Goal: Transaction & Acquisition: Purchase product/service

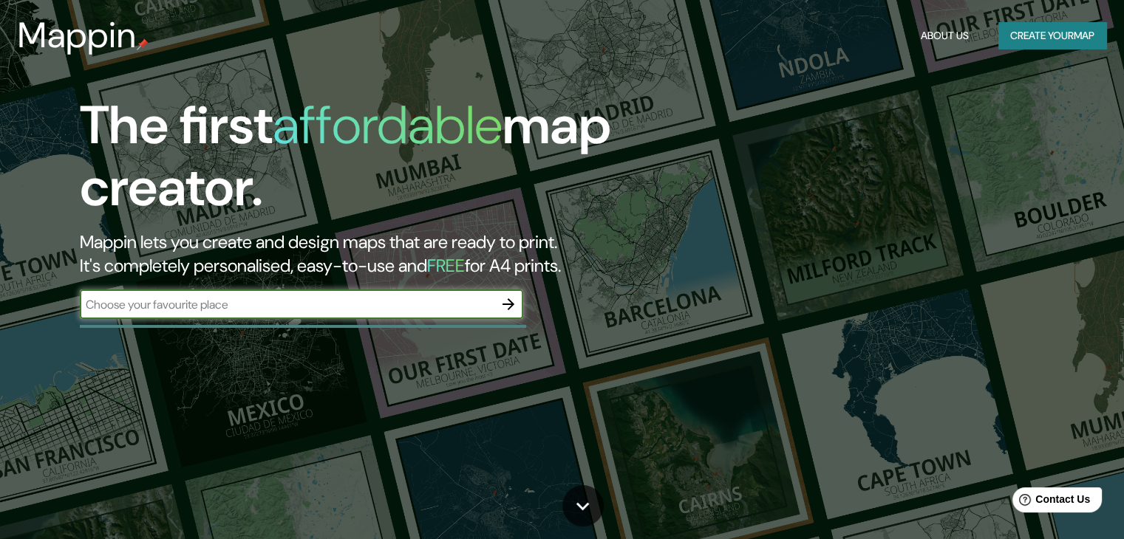
click at [354, 301] on input "text" at bounding box center [287, 304] width 414 height 17
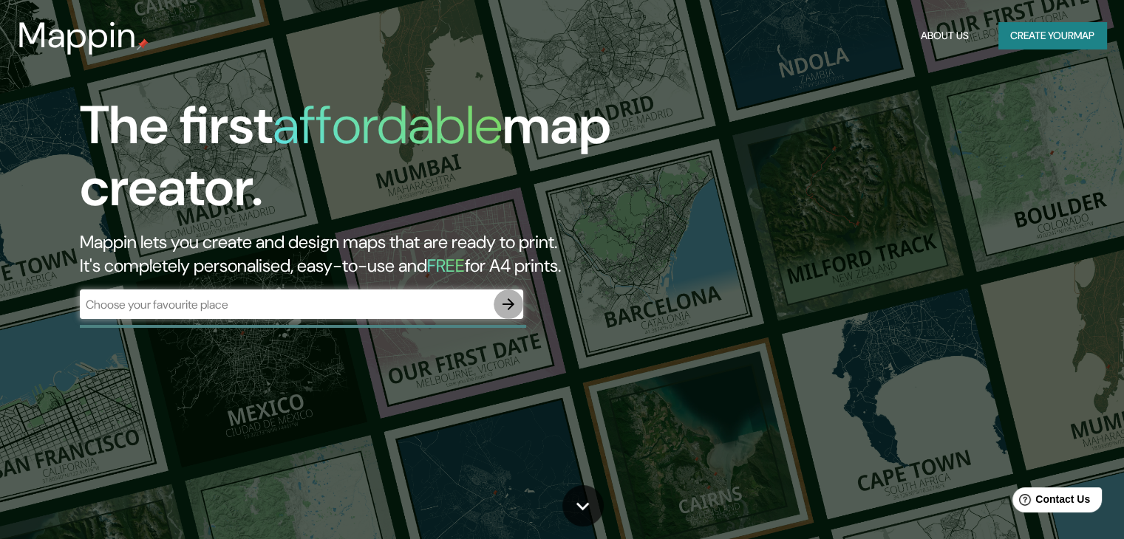
click at [513, 297] on icon "button" at bounding box center [508, 305] width 18 height 18
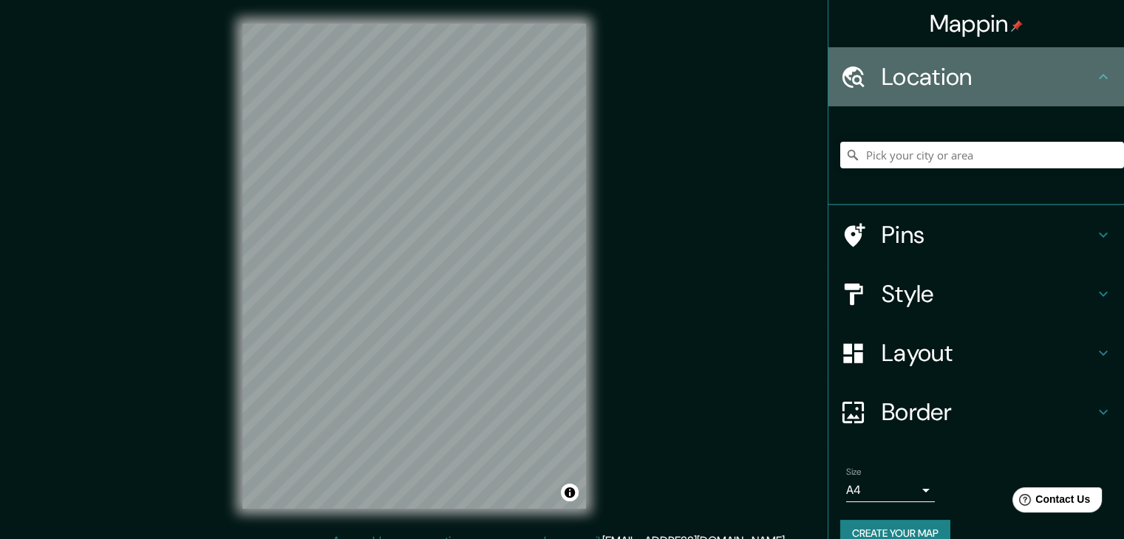
click at [999, 78] on h4 "Location" at bounding box center [987, 77] width 213 height 30
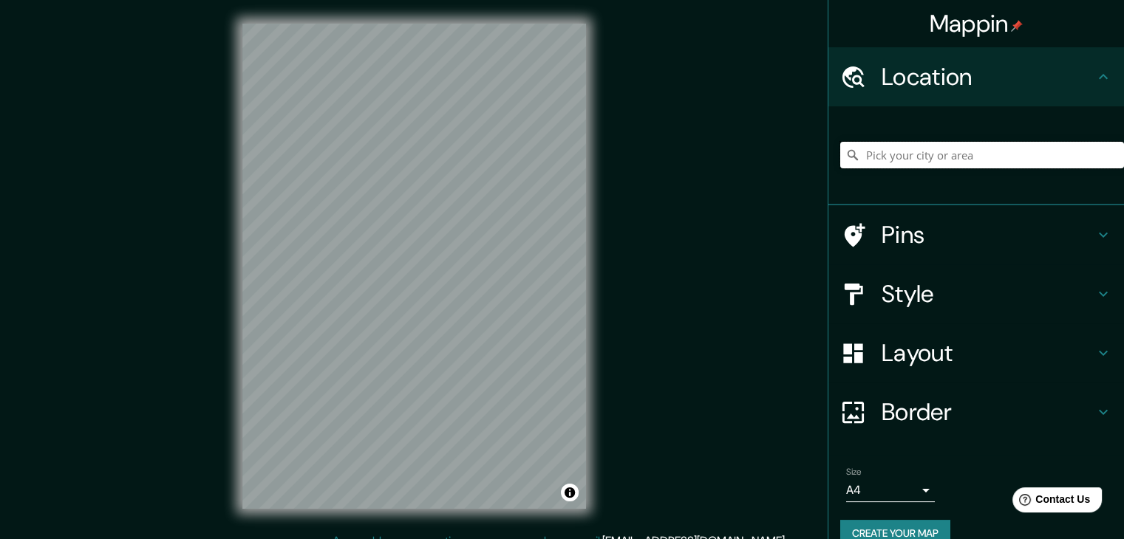
click at [993, 166] on input "Pick your city or area" at bounding box center [982, 155] width 284 height 27
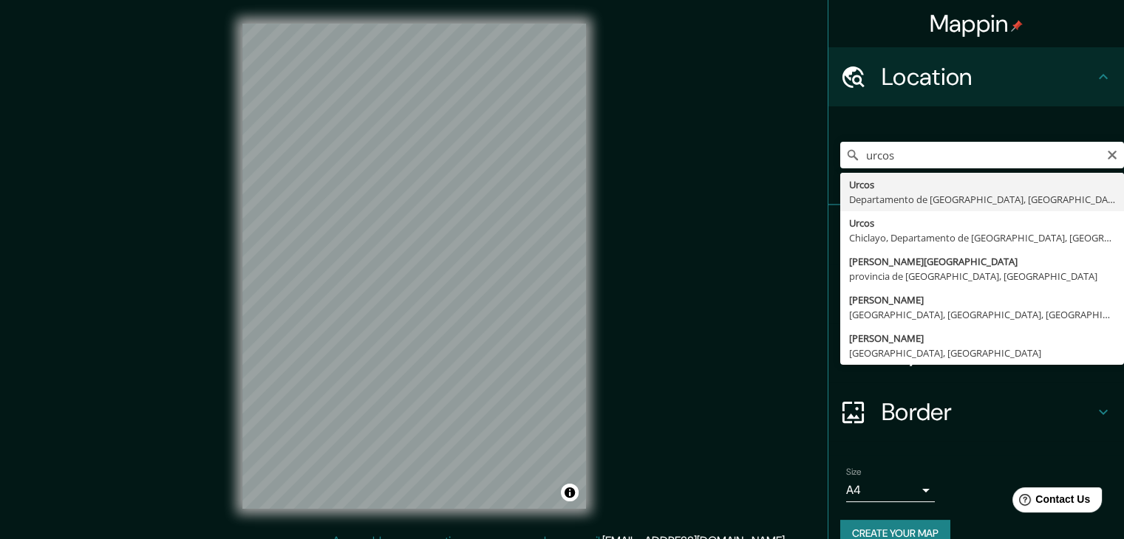
type input "Urcos, [GEOGRAPHIC_DATA], [GEOGRAPHIC_DATA]"
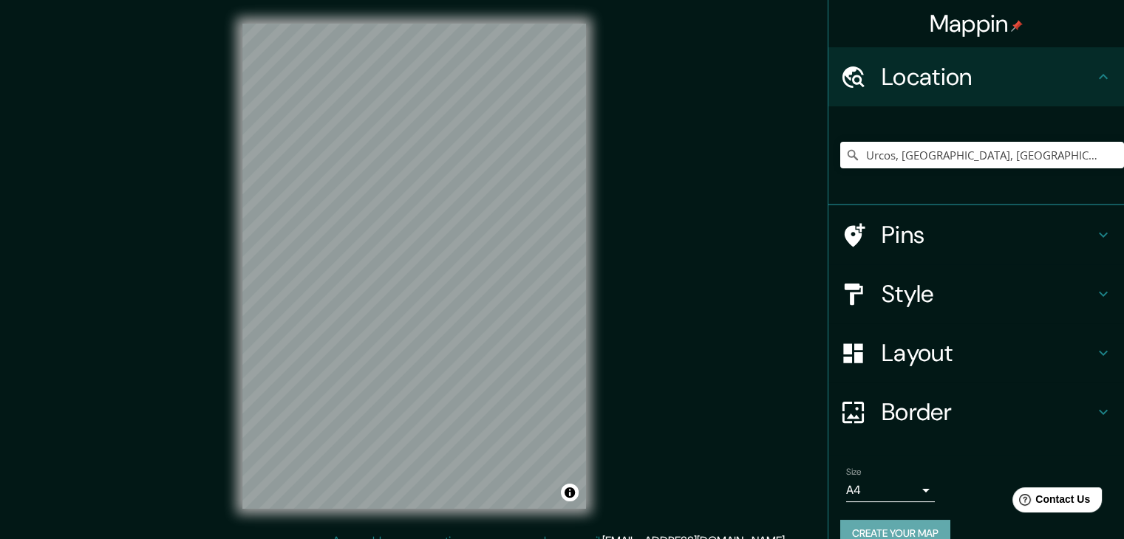
click at [866, 525] on button "Create your map" at bounding box center [895, 533] width 110 height 27
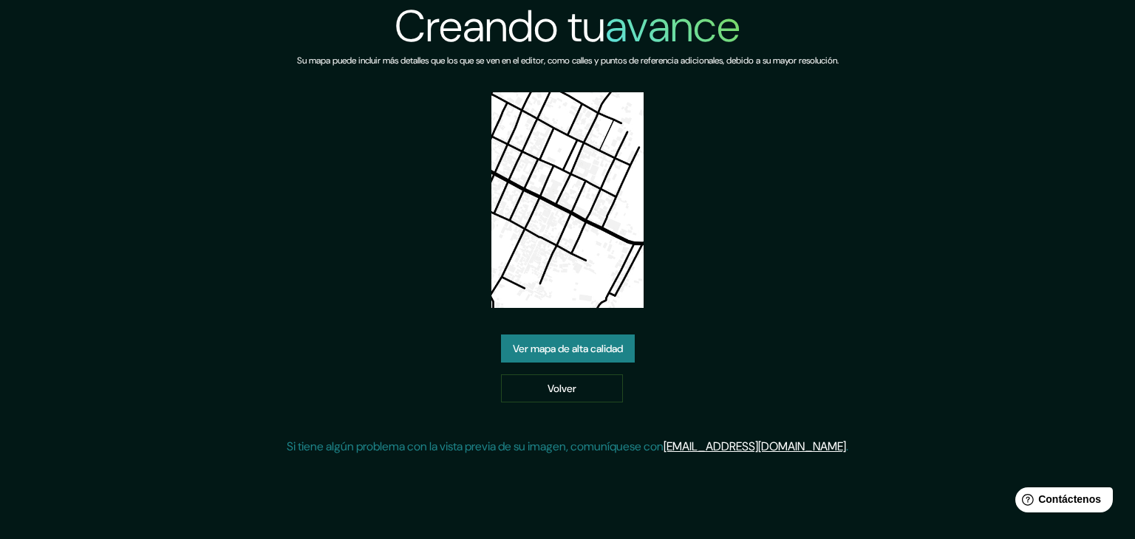
click at [561, 346] on font "Ver mapa de alta calidad" at bounding box center [568, 348] width 110 height 13
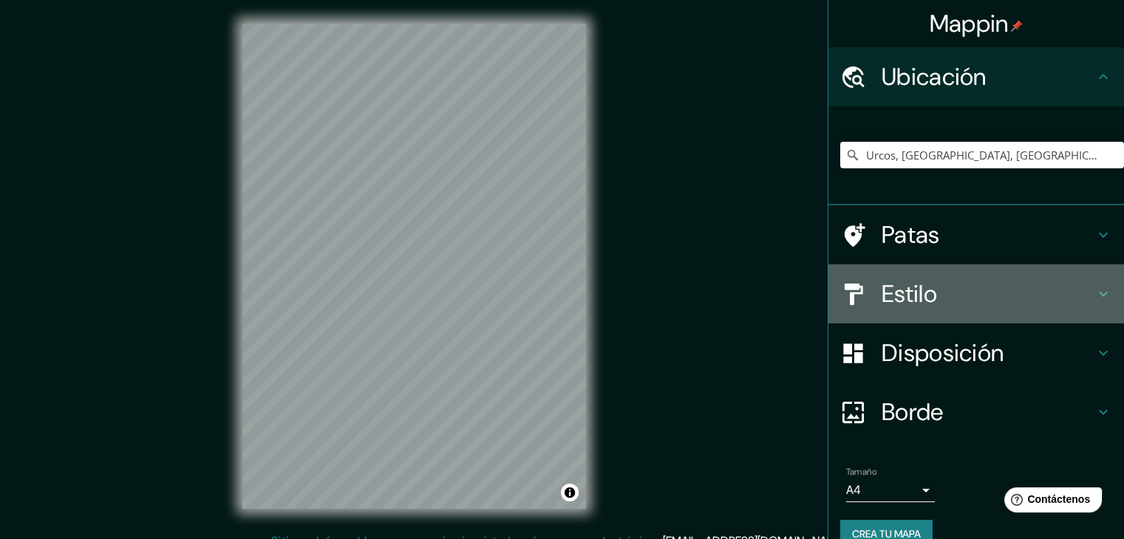
click at [931, 293] on h4 "Estilo" at bounding box center [987, 294] width 213 height 30
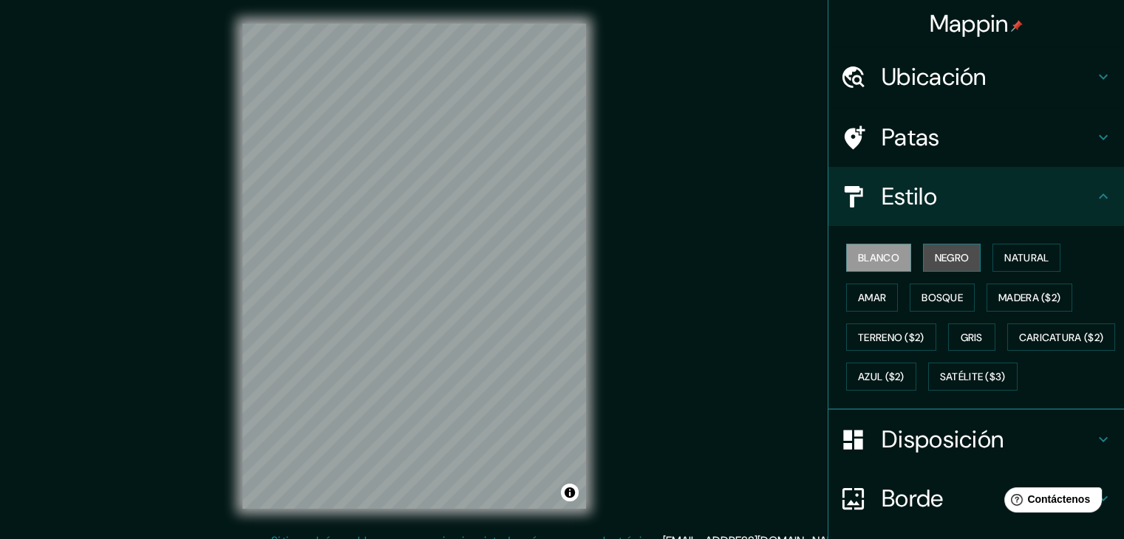
click at [935, 255] on font "Negro" at bounding box center [952, 257] width 35 height 13
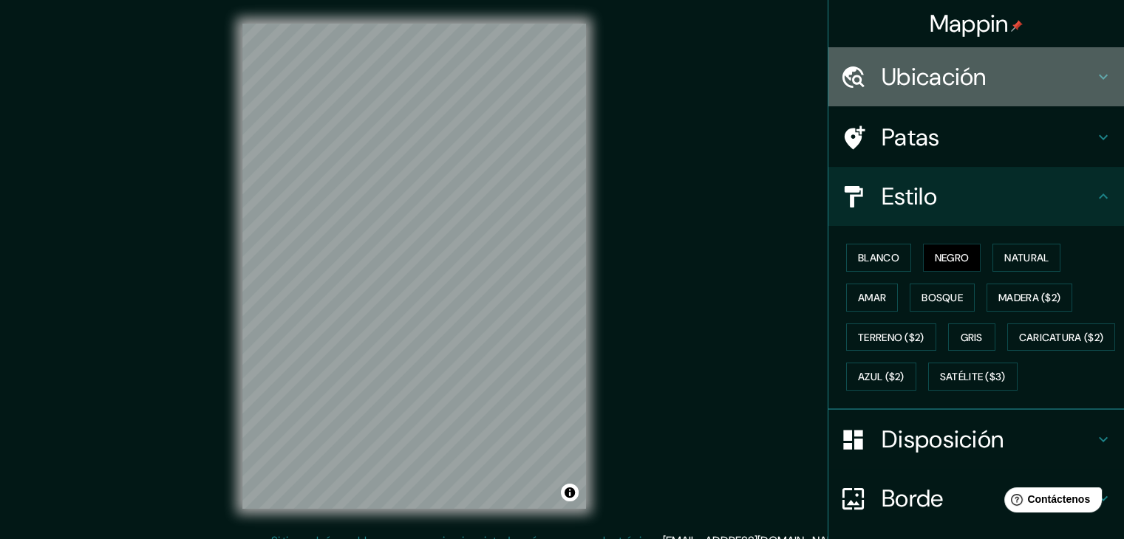
click at [974, 71] on font "Ubicación" at bounding box center [933, 76] width 105 height 31
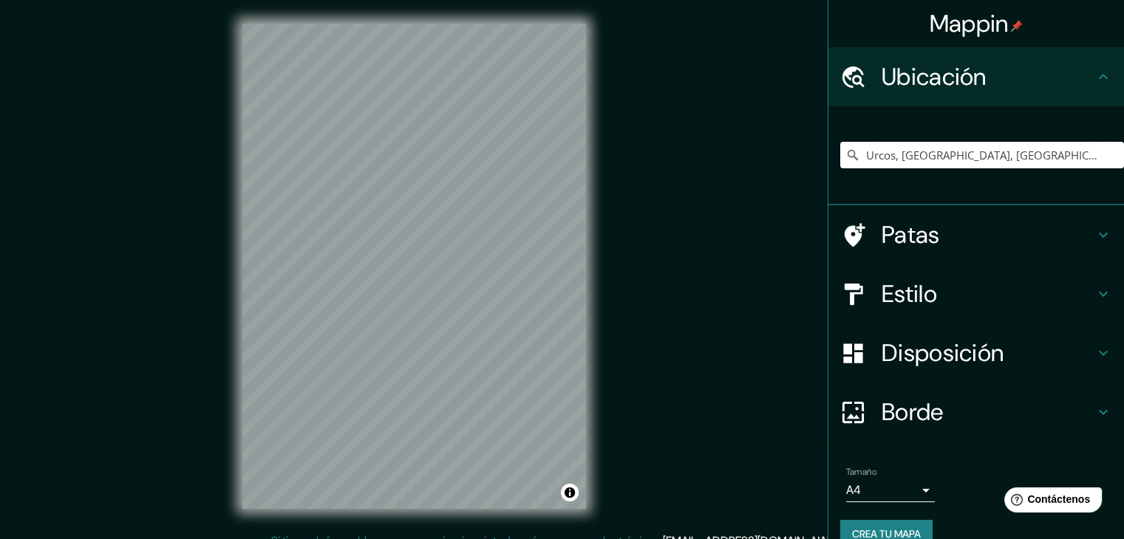
click at [895, 155] on input "Urcos, [GEOGRAPHIC_DATA], [GEOGRAPHIC_DATA]" at bounding box center [982, 155] width 284 height 27
click at [1073, 154] on input "Urcos, [GEOGRAPHIC_DATA], [GEOGRAPHIC_DATA]" at bounding box center [982, 155] width 284 height 27
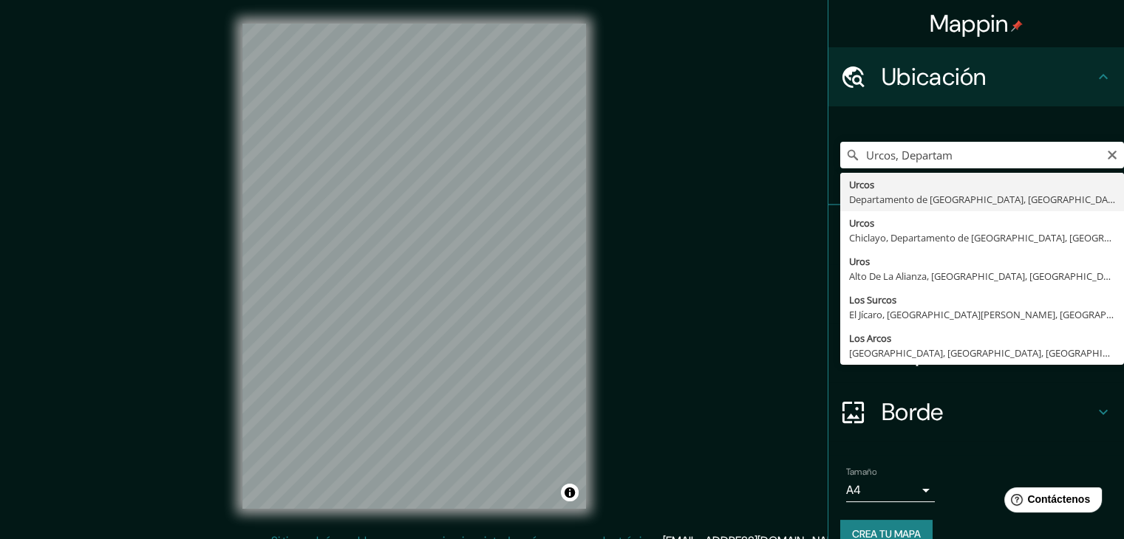
type input "Urcos, [GEOGRAPHIC_DATA], [GEOGRAPHIC_DATA]"
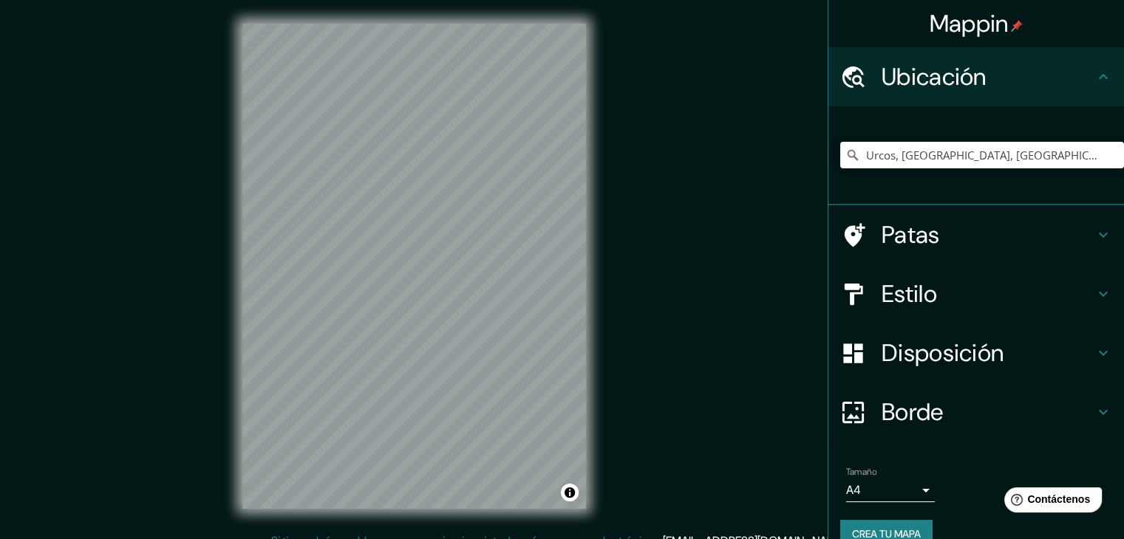
click at [621, 298] on div "Mappin Ubicación Urcos, [GEOGRAPHIC_DATA], [GEOGRAPHIC_DATA] Patas Estilo Dispo…" at bounding box center [562, 278] width 1124 height 556
click at [168, 462] on div "Mappin Ubicación Urcos, [GEOGRAPHIC_DATA], [GEOGRAPHIC_DATA] Patas Estilo Dispo…" at bounding box center [562, 278] width 1124 height 556
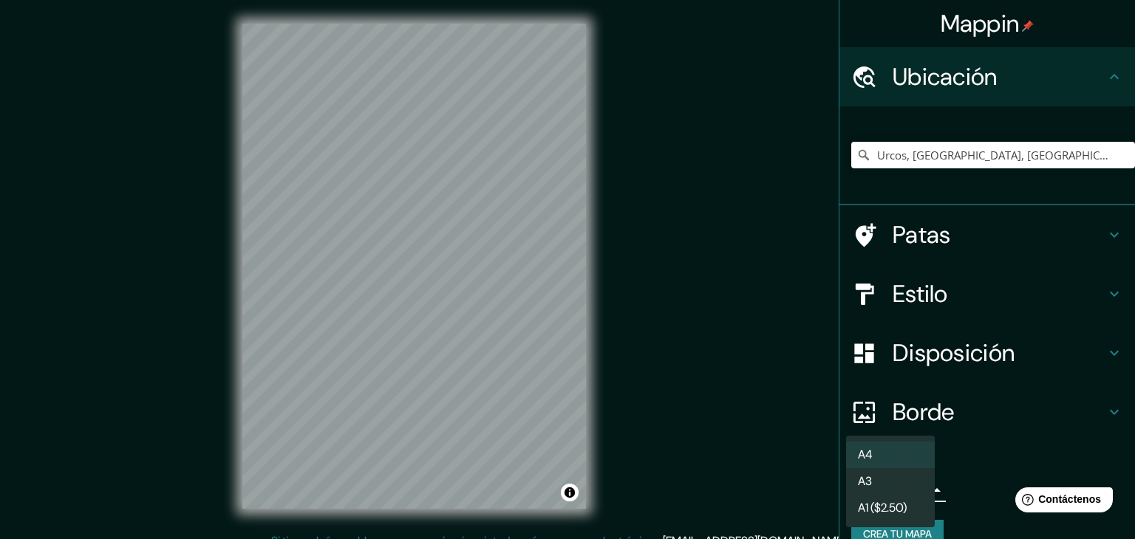
click at [875, 483] on body "Mappin Ubicación Urcos, [GEOGRAPHIC_DATA], [GEOGRAPHIC_DATA] Patas Estilo Dispo…" at bounding box center [567, 269] width 1135 height 539
click at [887, 485] on li "A3" at bounding box center [890, 481] width 89 height 27
click at [881, 491] on body "Mappin Ubicación Urcos, [GEOGRAPHIC_DATA], [GEOGRAPHIC_DATA] Patas Estilo Dispo…" at bounding box center [567, 269] width 1135 height 539
click at [881, 506] on font "A1 ($2.50)" at bounding box center [882, 510] width 49 height 16
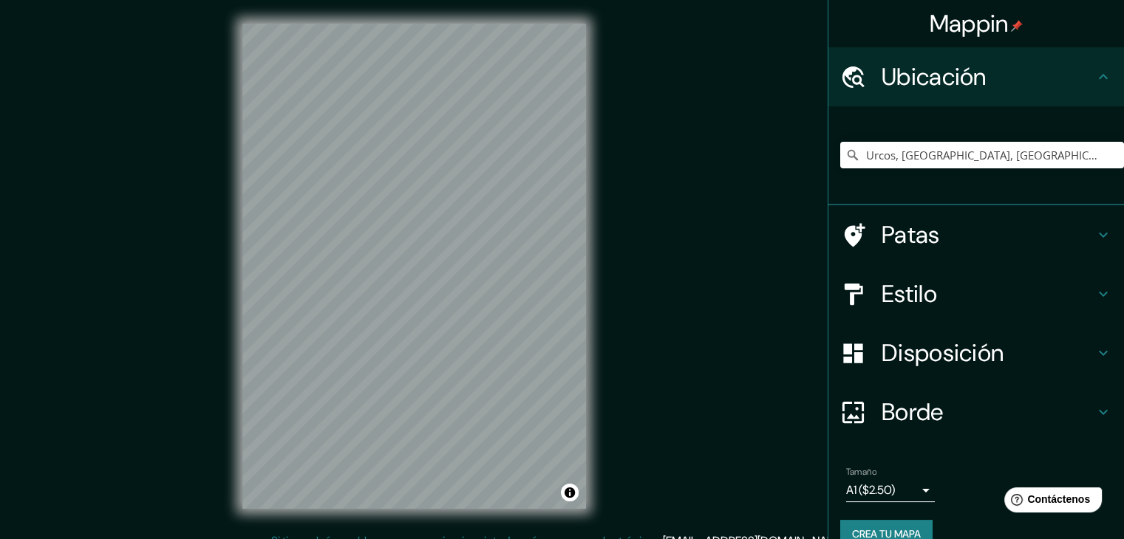
click at [876, 477] on div "Tamaño A1 ($2.50) single" at bounding box center [890, 484] width 89 height 35
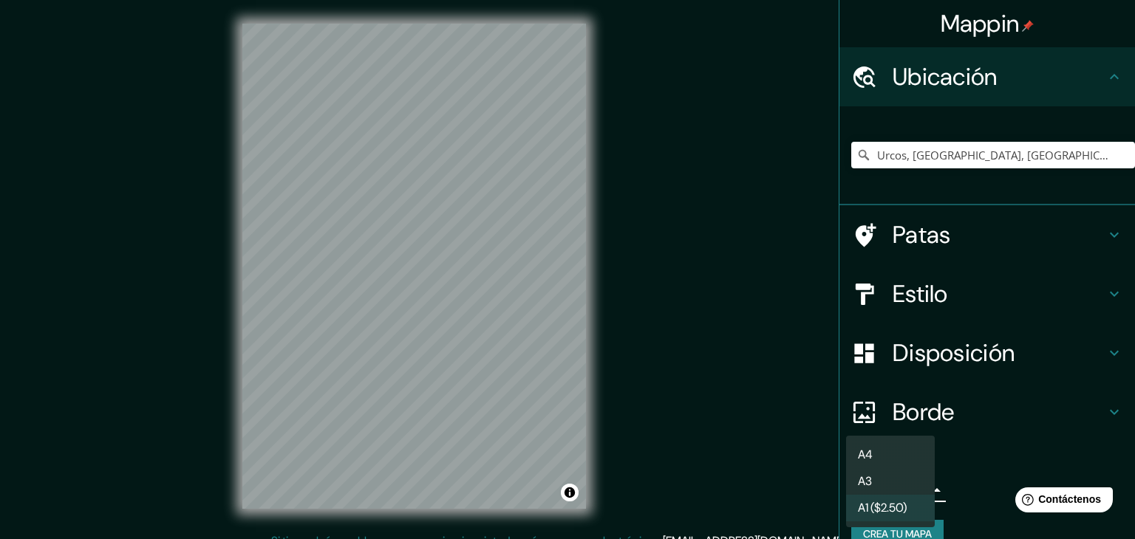
click at [875, 485] on body "Mappin Ubicación Urcos, [GEOGRAPHIC_DATA], [GEOGRAPHIC_DATA] Patas Estilo Dispo…" at bounding box center [567, 269] width 1135 height 539
click at [870, 473] on li "A3" at bounding box center [890, 482] width 89 height 27
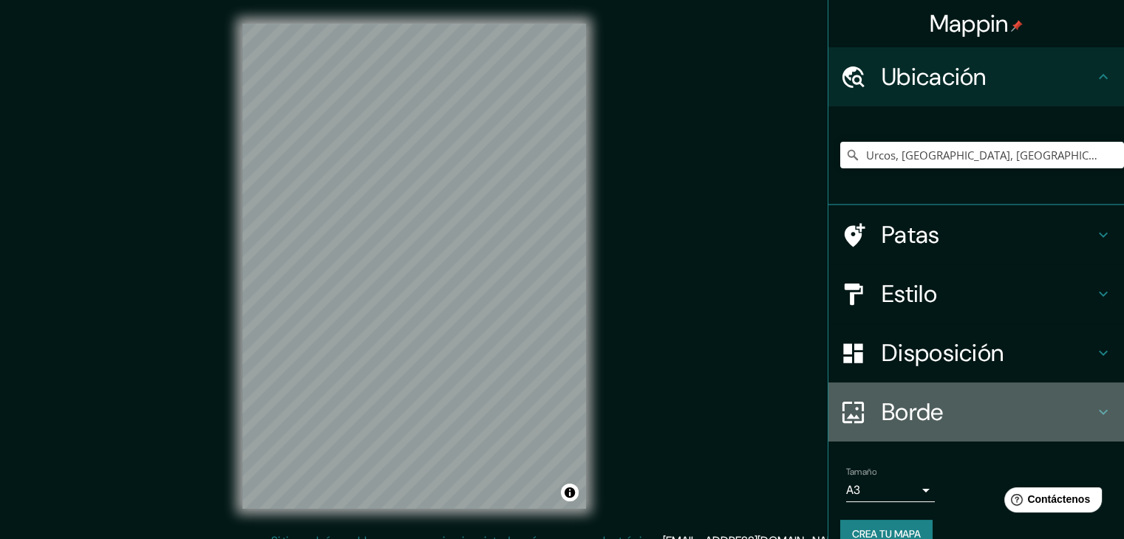
click at [895, 403] on font "Borde" at bounding box center [912, 412] width 62 height 31
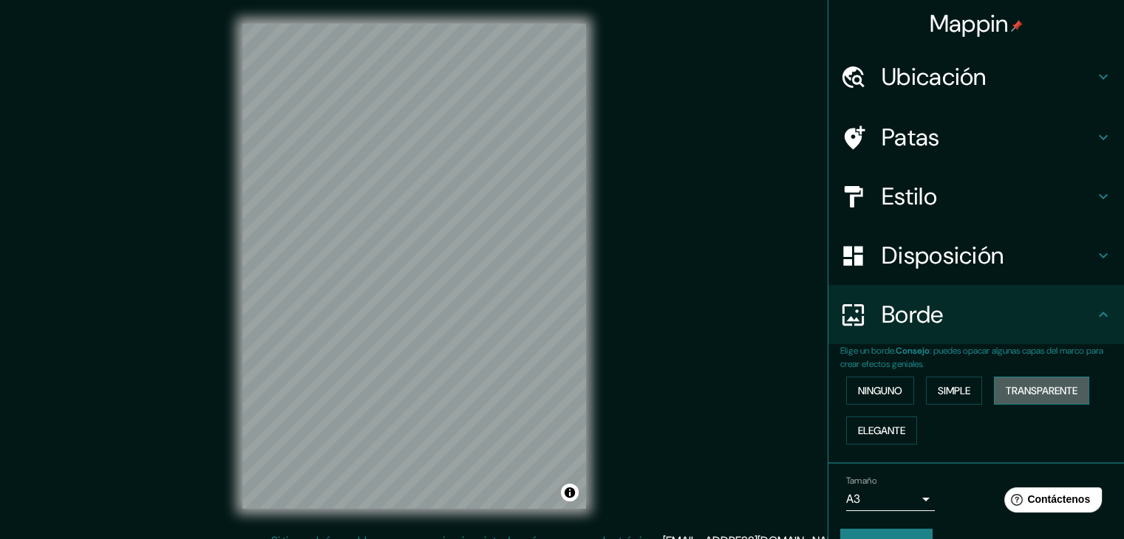
click at [1039, 394] on font "Transparente" at bounding box center [1041, 390] width 72 height 13
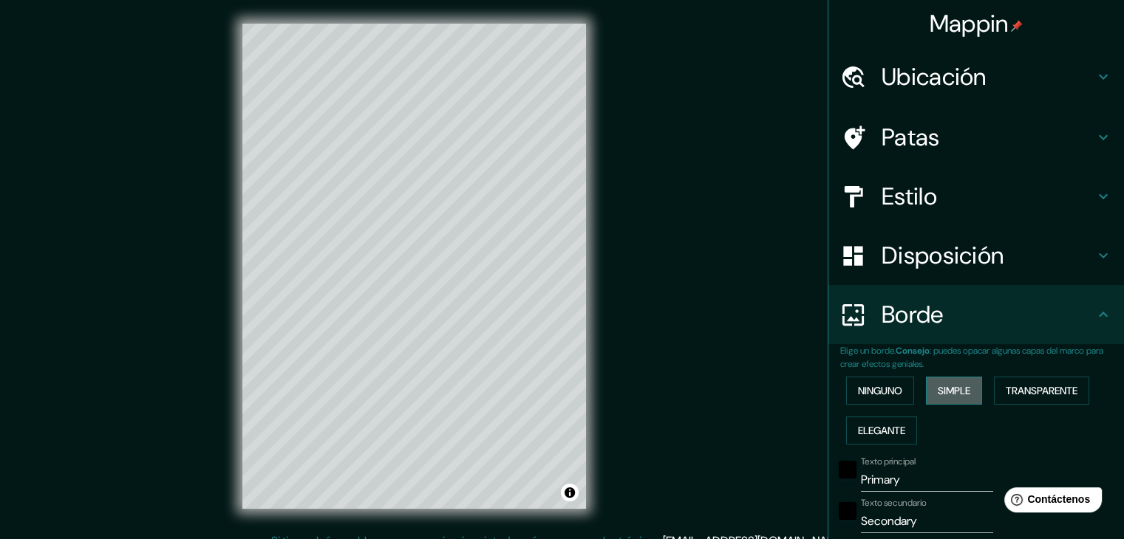
click at [961, 392] on font "Simple" at bounding box center [953, 390] width 33 height 13
click at [875, 389] on font "Ninguno" at bounding box center [880, 390] width 44 height 13
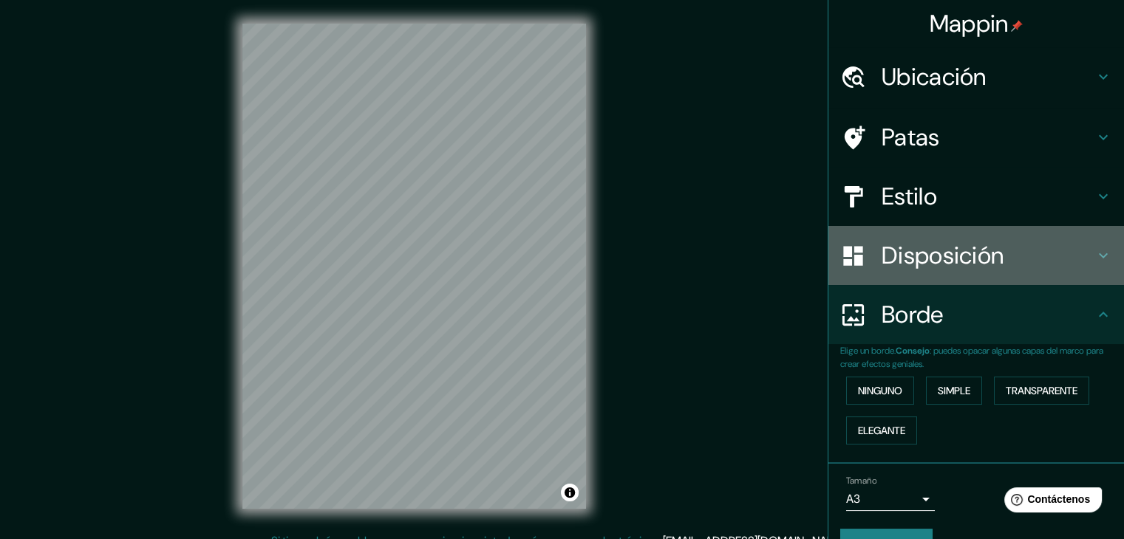
click at [937, 252] on font "Disposición" at bounding box center [942, 255] width 122 height 31
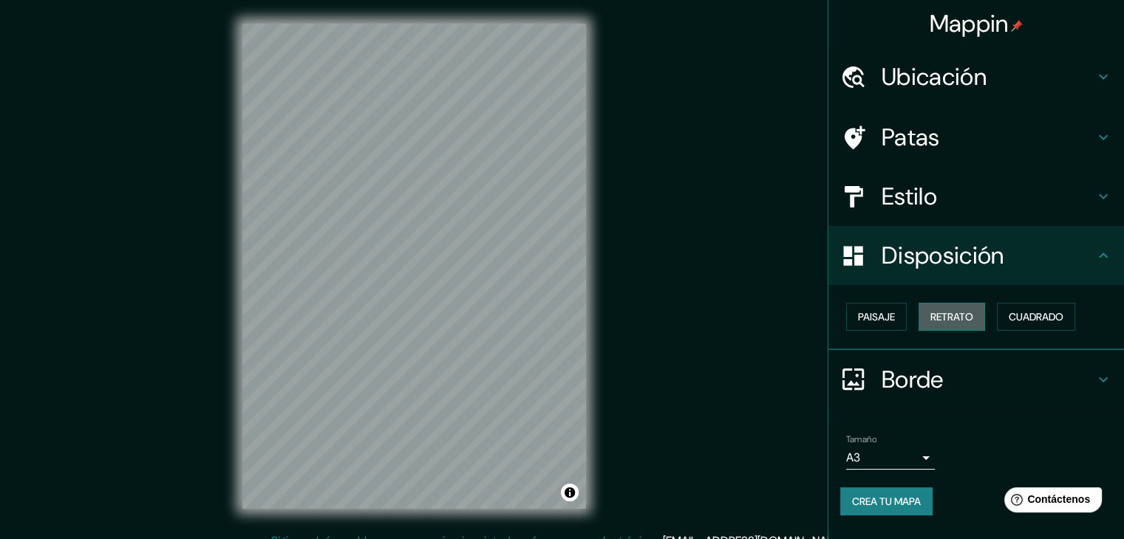
click at [957, 310] on font "Retrato" at bounding box center [951, 316] width 43 height 13
click at [884, 310] on font "Paisaje" at bounding box center [876, 316] width 37 height 13
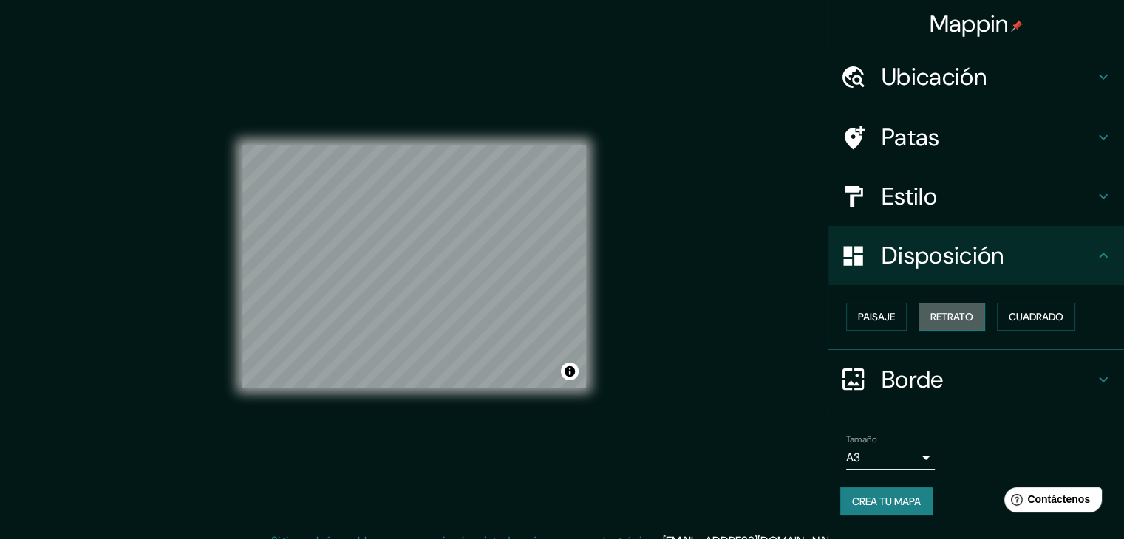
click at [946, 323] on font "Retrato" at bounding box center [951, 316] width 43 height 19
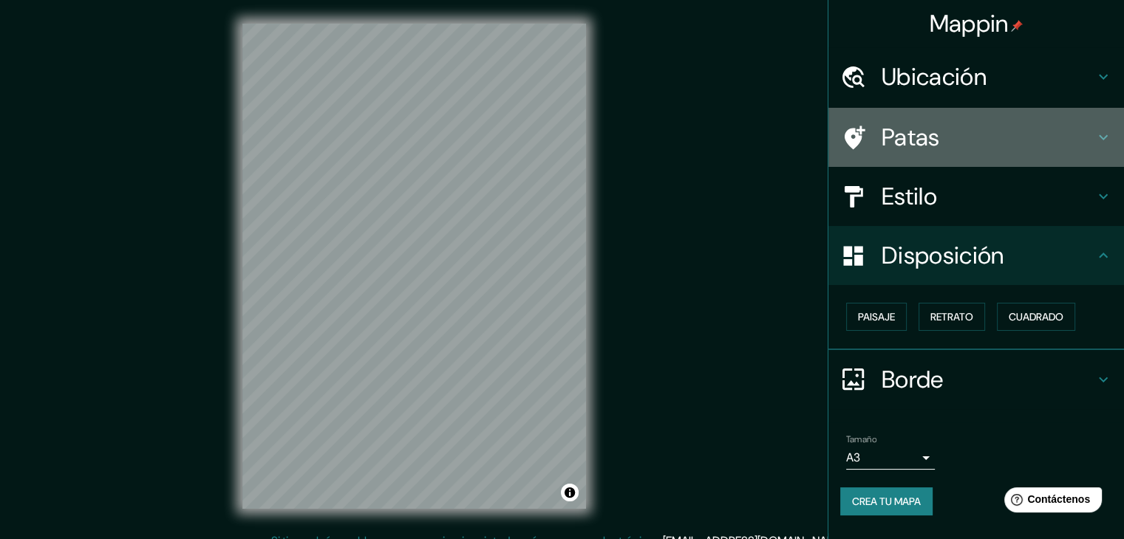
click at [904, 126] on font "Patas" at bounding box center [910, 137] width 58 height 31
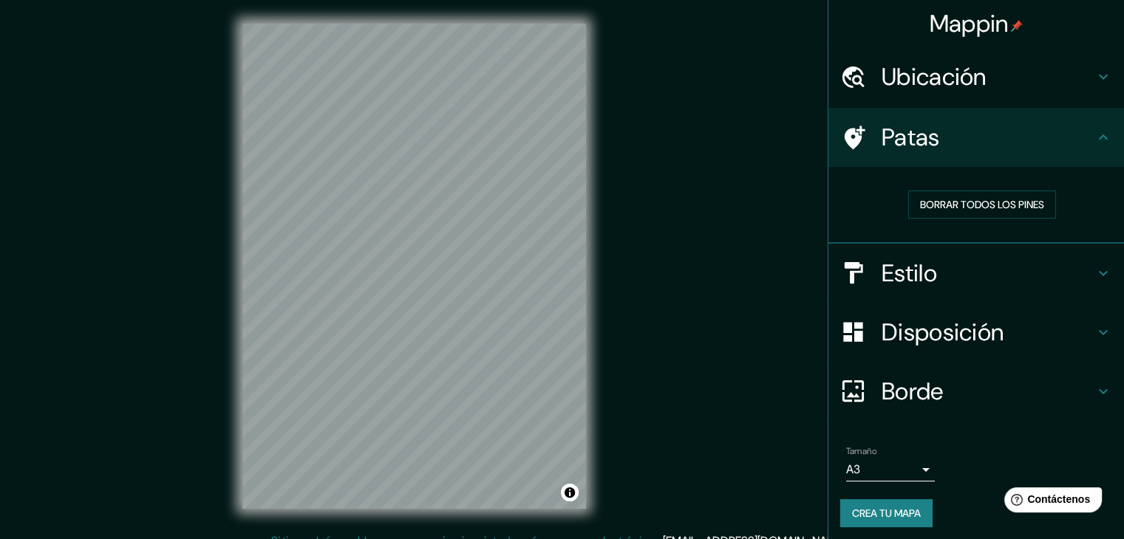
click at [691, 160] on div "Mappin Ubicación Urcos, [GEOGRAPHIC_DATA], [GEOGRAPHIC_DATA] Patas Borrar todos…" at bounding box center [562, 278] width 1124 height 556
click at [748, 49] on div "Mappin Ubicación Urcos, [GEOGRAPHIC_DATA], [GEOGRAPHIC_DATA] Patas Borrar todos…" at bounding box center [562, 278] width 1124 height 556
drag, startPoint x: 748, startPoint y: 49, endPoint x: 804, endPoint y: 42, distance: 55.8
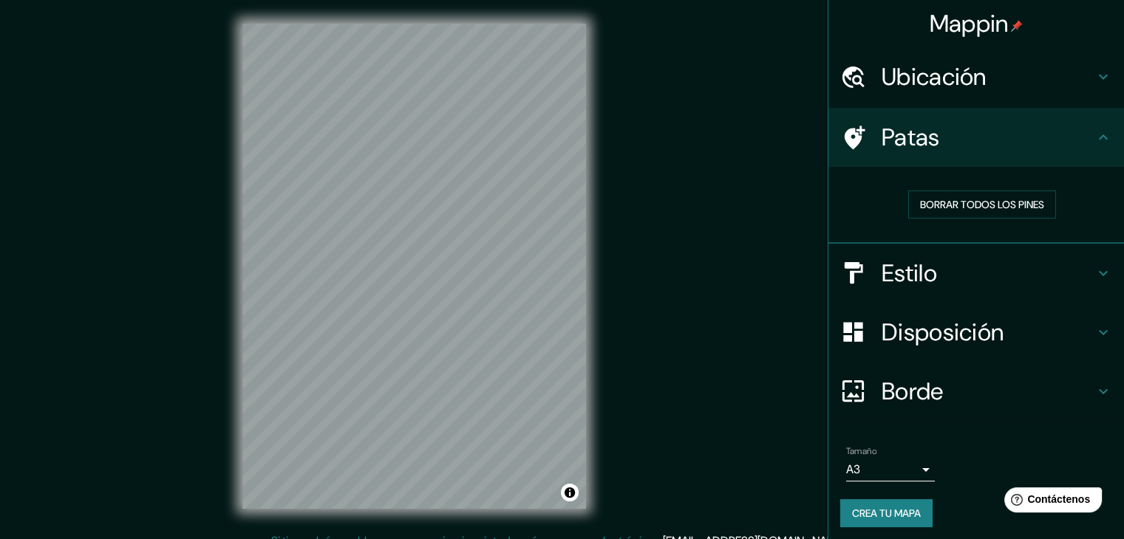
click at [804, 42] on div "Mappin Ubicación Urcos, [GEOGRAPHIC_DATA], [GEOGRAPHIC_DATA] Patas Borrar todos…" at bounding box center [562, 278] width 1124 height 556
drag, startPoint x: 804, startPoint y: 42, endPoint x: 981, endPoint y: 15, distance: 179.4
click at [981, 15] on div "Mappin Ubicación Urcos, [GEOGRAPHIC_DATA], [GEOGRAPHIC_DATA] Patas Borrar todos…" at bounding box center [562, 278] width 1124 height 556
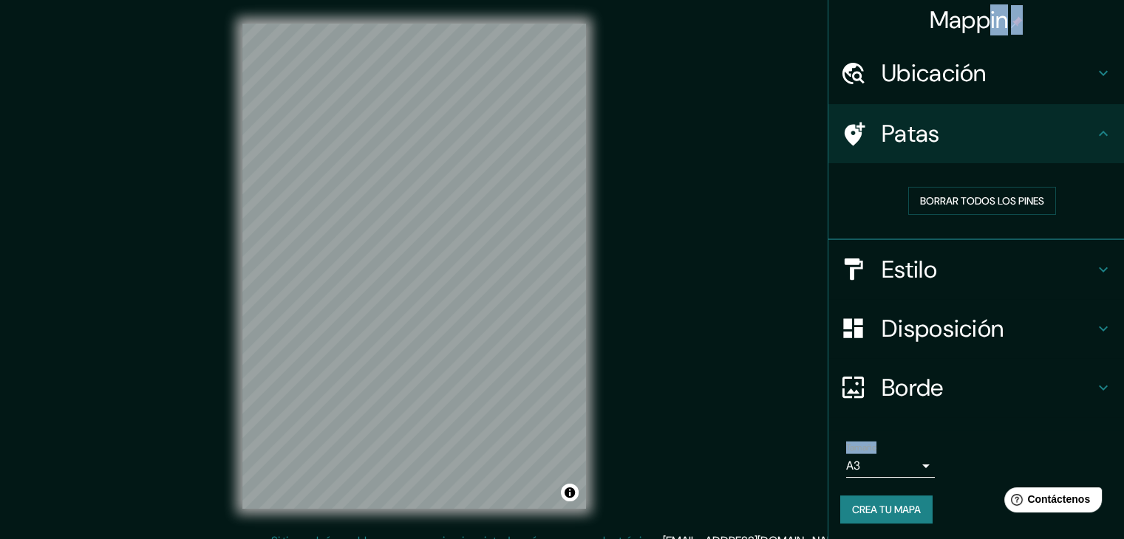
scroll to position [17, 0]
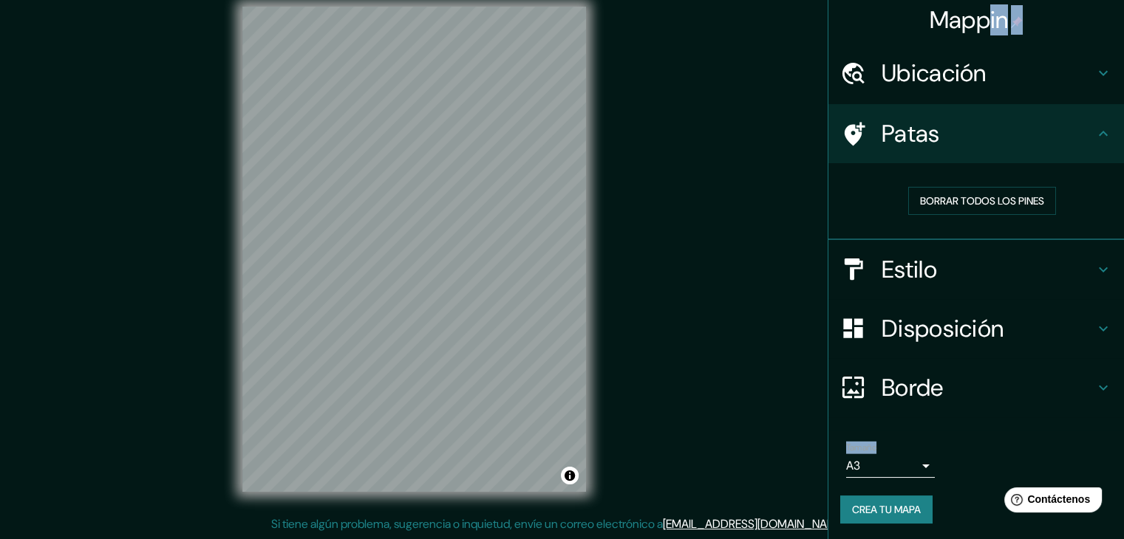
click at [885, 282] on font "Estilo" at bounding box center [908, 269] width 55 height 31
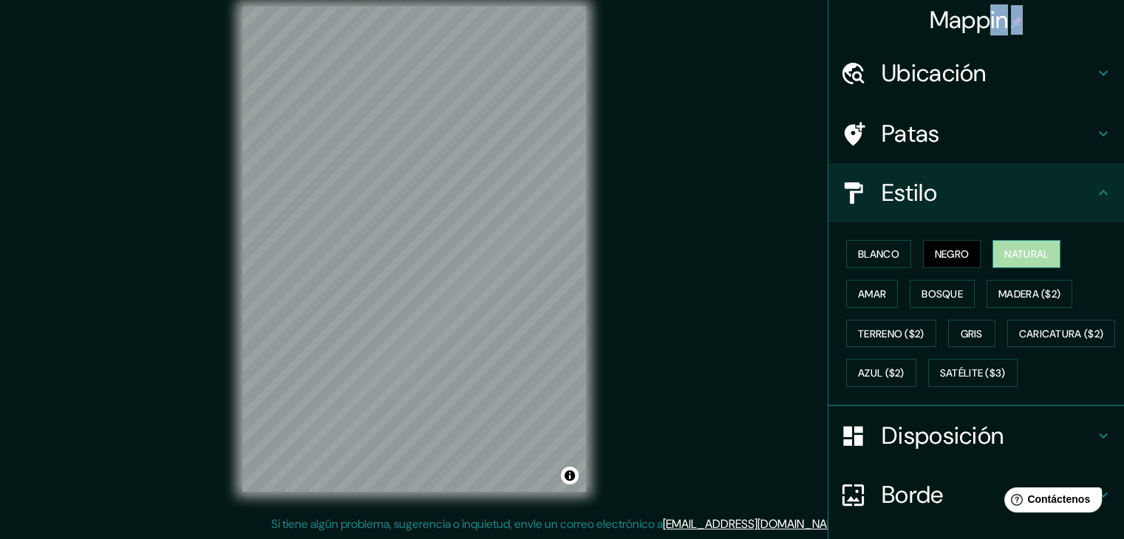
click at [1004, 249] on font "Natural" at bounding box center [1026, 253] width 44 height 13
click at [858, 298] on font "Amar" at bounding box center [872, 293] width 28 height 13
drag, startPoint x: 455, startPoint y: 352, endPoint x: 453, endPoint y: 304, distance: 48.1
click at [453, 304] on div at bounding box center [455, 302] width 12 height 12
click at [453, 304] on div at bounding box center [453, 302] width 12 height 12
